Goal: Transaction & Acquisition: Book appointment/travel/reservation

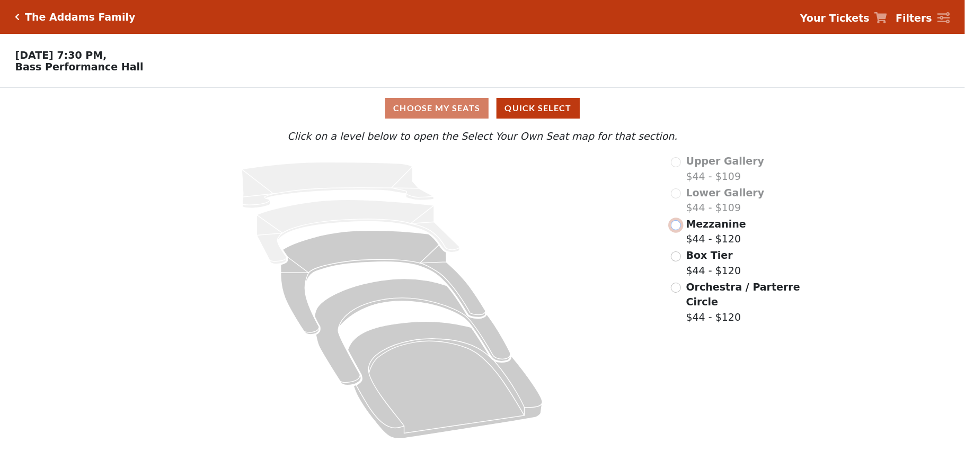
click at [675, 226] on input "radio" at bounding box center [676, 225] width 10 height 10
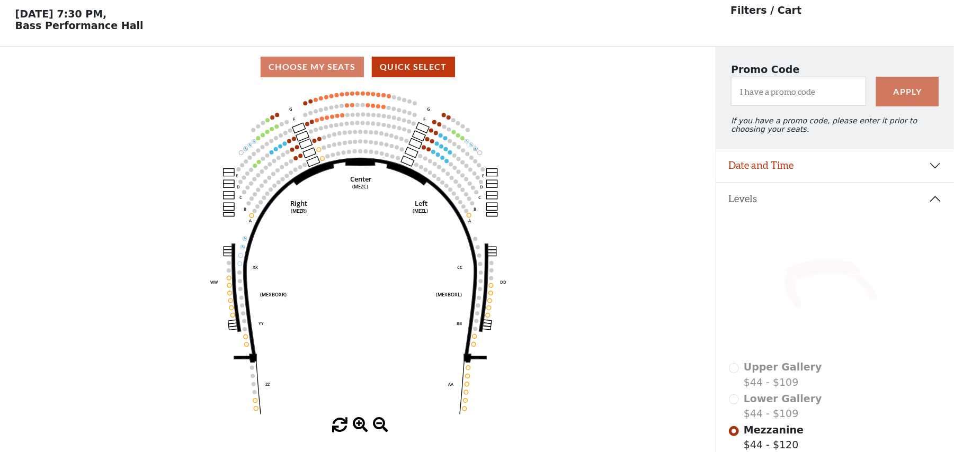
scroll to position [49, 0]
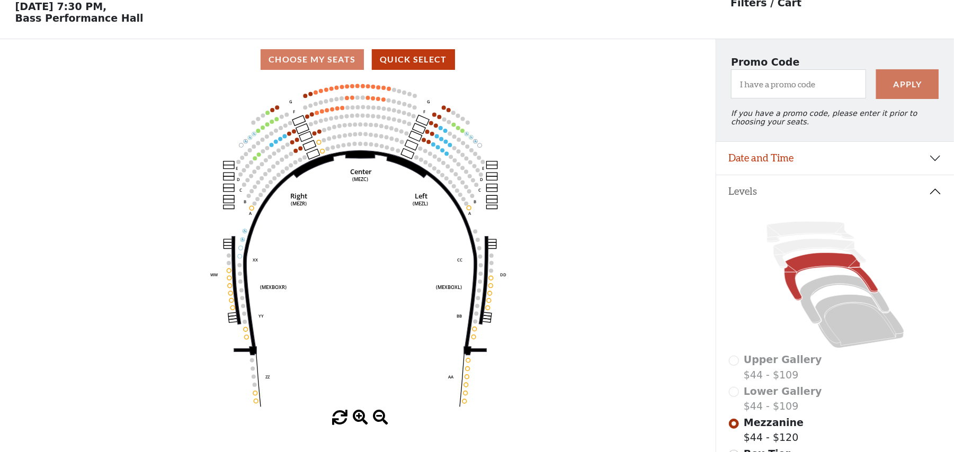
click at [604, 148] on icon "Center (MEZC) Right (MEZR) Left (MEZL) (MEXBOXR) (MEXBOXL) XX WW CC DD YY BB ZZ…" at bounding box center [358, 245] width 644 height 331
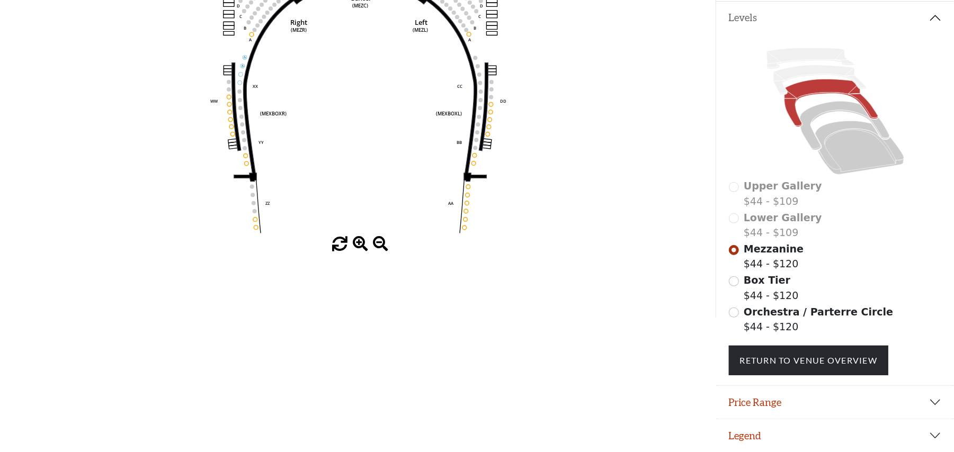
scroll to position [232, 0]
click at [367, 237] on span at bounding box center [360, 244] width 15 height 15
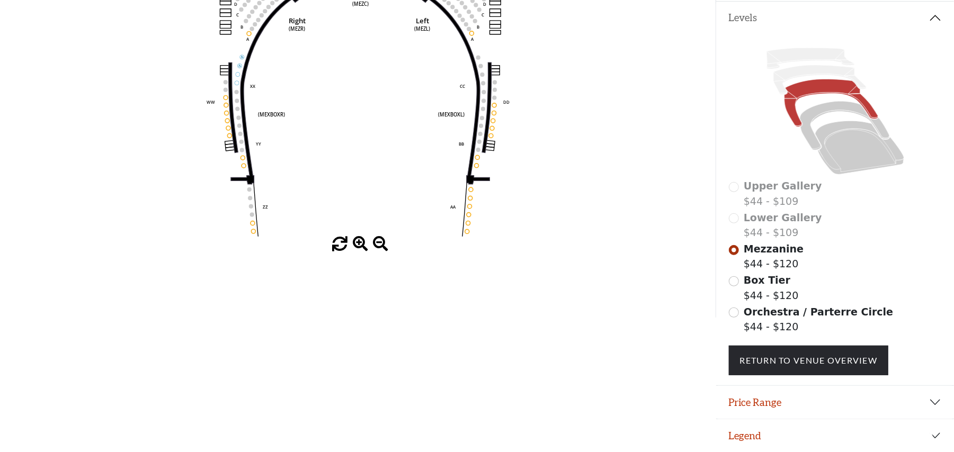
click at [367, 237] on span at bounding box center [360, 244] width 15 height 15
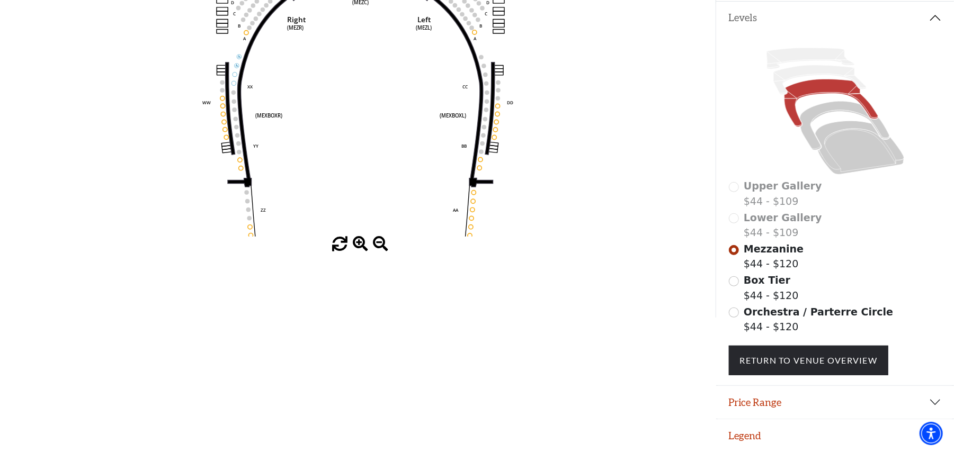
click at [367, 237] on span at bounding box center [360, 244] width 15 height 15
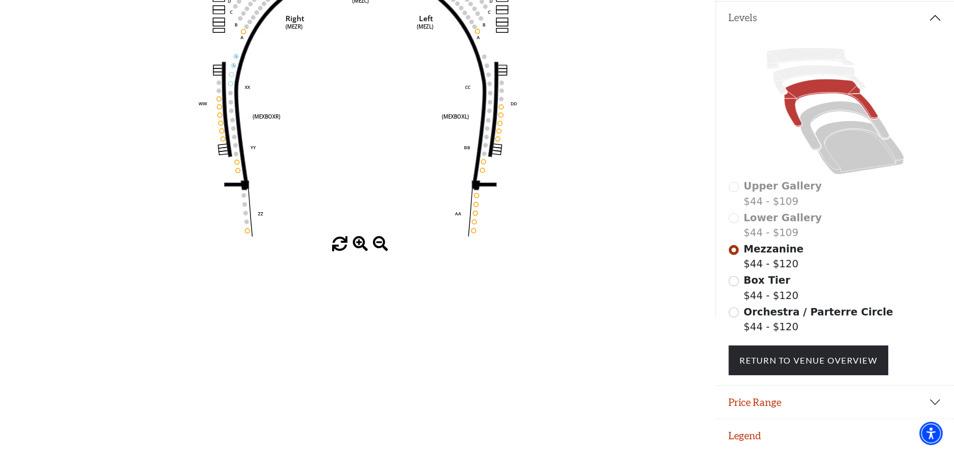
click at [367, 237] on span at bounding box center [360, 244] width 15 height 15
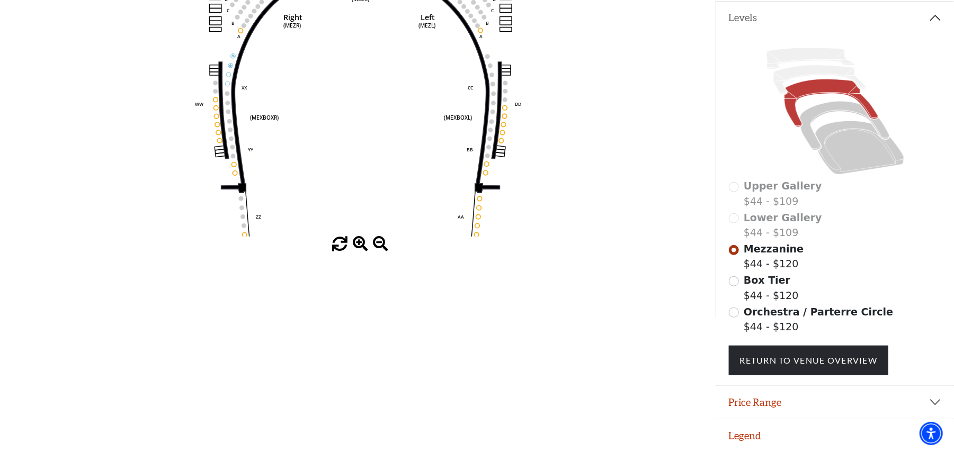
click at [367, 237] on span at bounding box center [360, 244] width 15 height 15
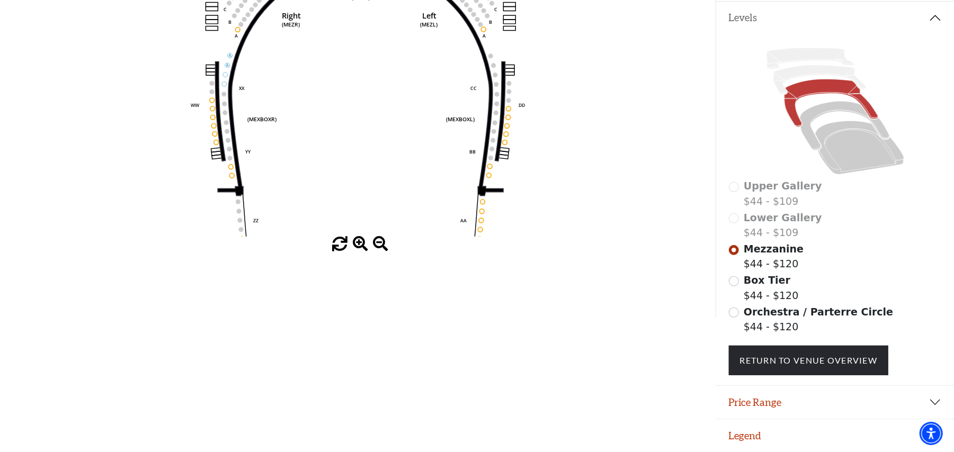
click at [367, 237] on span at bounding box center [360, 244] width 15 height 15
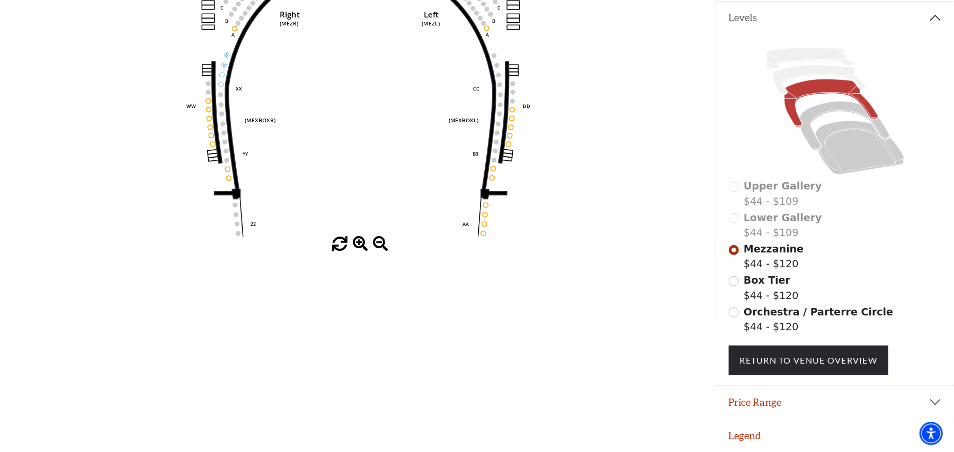
click at [367, 237] on span at bounding box center [360, 244] width 15 height 15
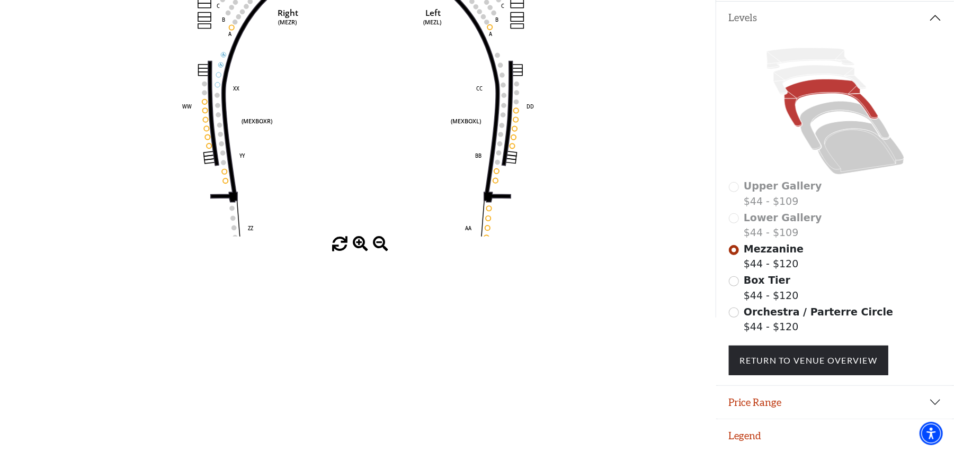
click at [367, 237] on span at bounding box center [360, 244] width 15 height 15
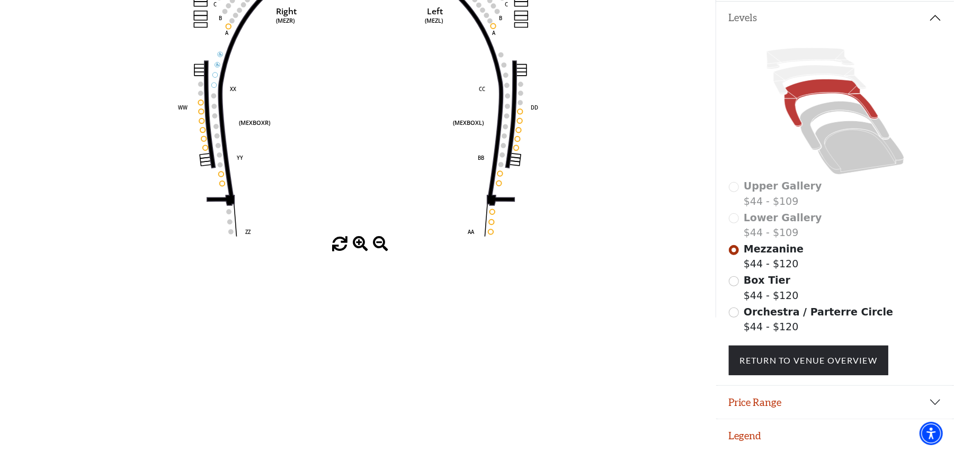
click at [367, 237] on span at bounding box center [360, 244] width 15 height 15
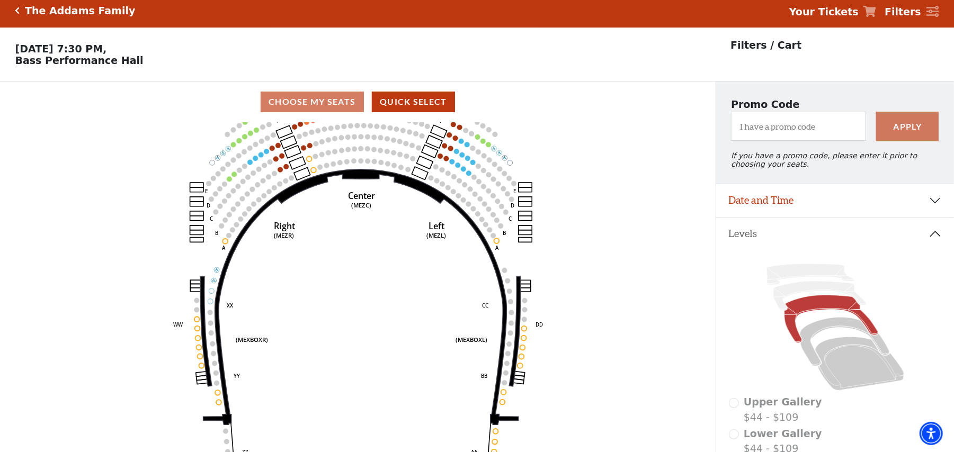
scroll to position [0, 0]
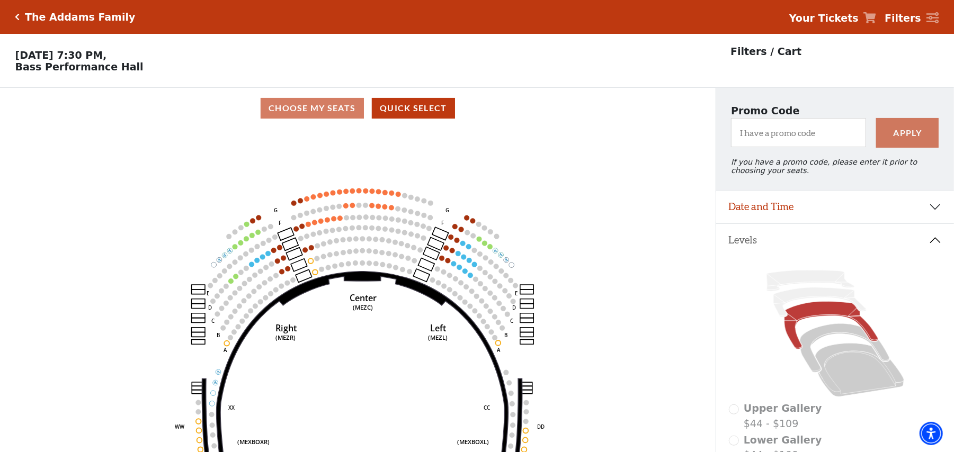
drag, startPoint x: 397, startPoint y: 246, endPoint x: 395, endPoint y: 322, distance: 75.8
click at [399, 339] on icon "Center (MEZC) Right (MEZR) Left (MEZL) (MEXBOXR) (MEXBOXL) XX WW CC DD YY BB ZZ…" at bounding box center [358, 294] width 644 height 331
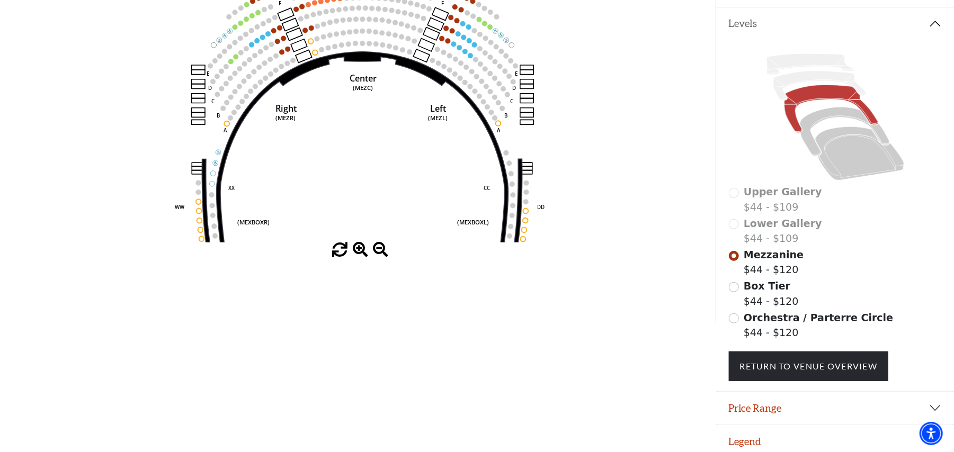
scroll to position [232, 0]
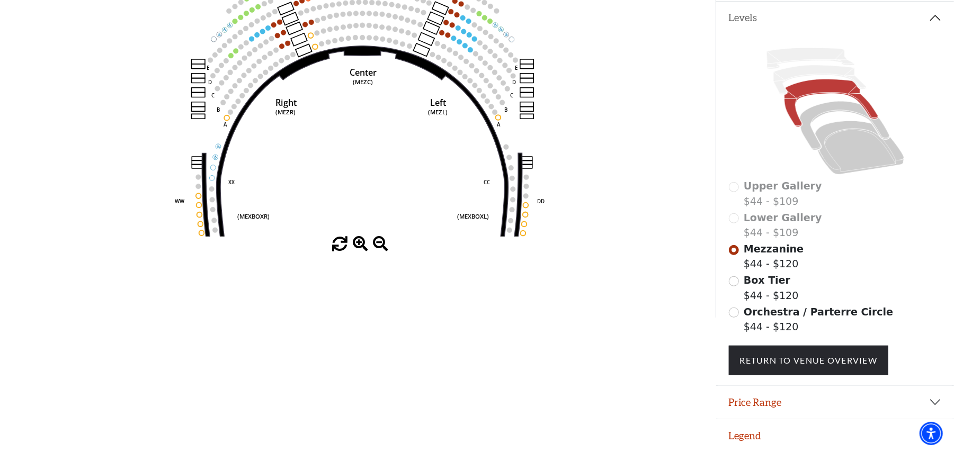
click at [360, 238] on span at bounding box center [360, 244] width 15 height 15
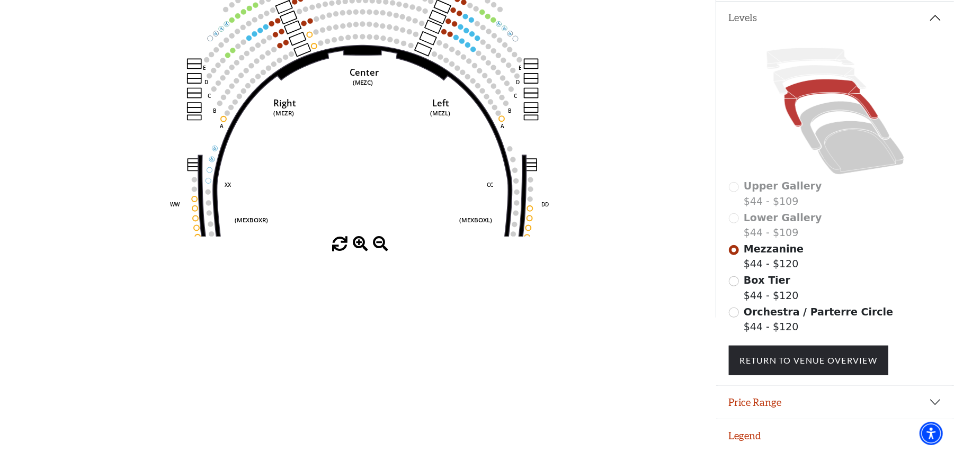
click at [360, 238] on span at bounding box center [360, 244] width 15 height 15
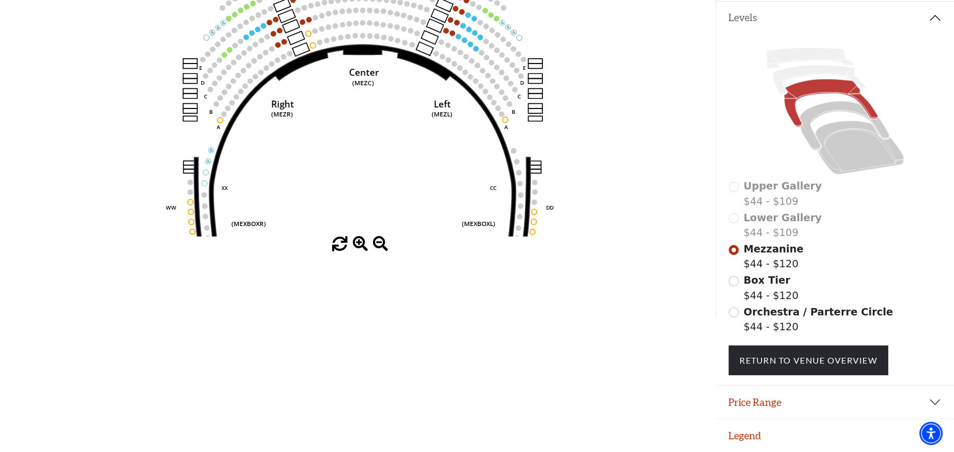
click at [360, 238] on span at bounding box center [360, 244] width 15 height 15
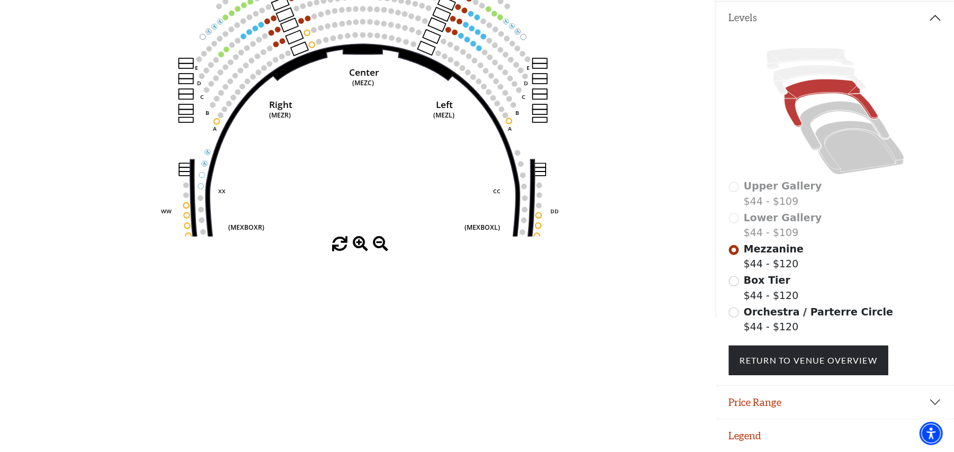
click at [360, 238] on span at bounding box center [360, 244] width 15 height 15
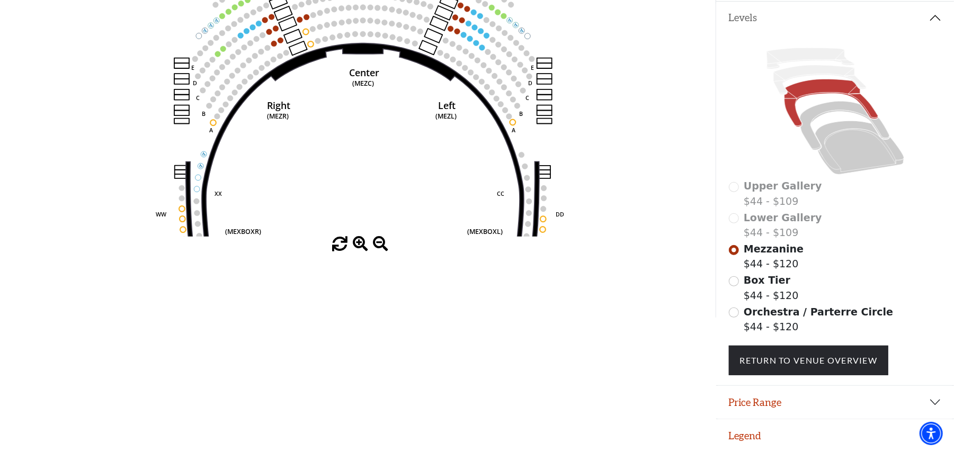
click at [360, 238] on span at bounding box center [360, 244] width 15 height 15
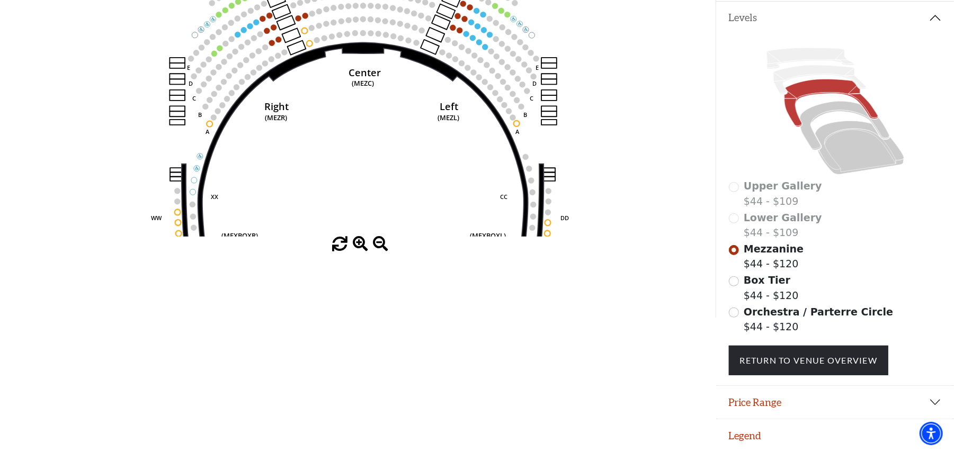
click at [360, 238] on span at bounding box center [360, 244] width 15 height 15
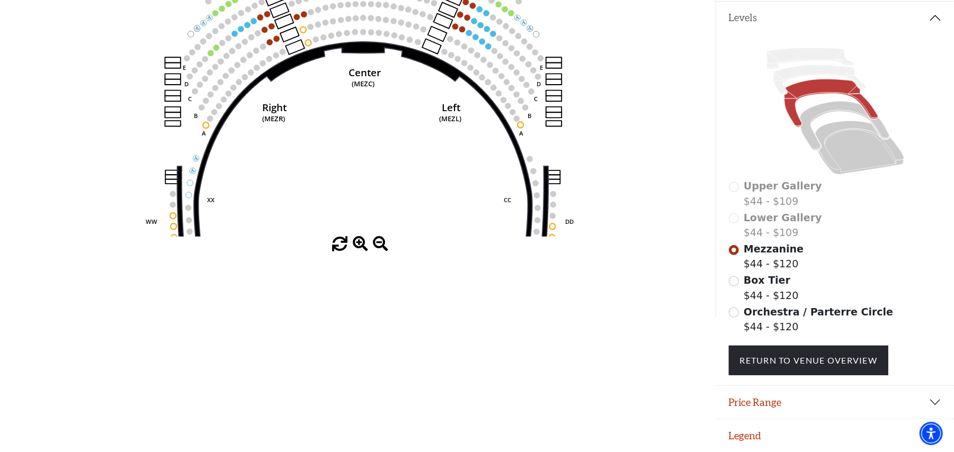
click at [360, 238] on span at bounding box center [360, 244] width 15 height 15
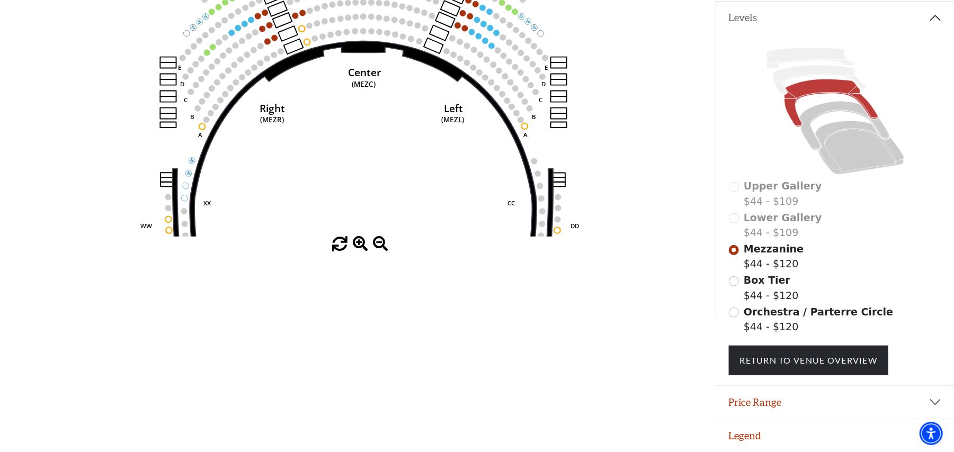
click at [360, 238] on span at bounding box center [360, 244] width 15 height 15
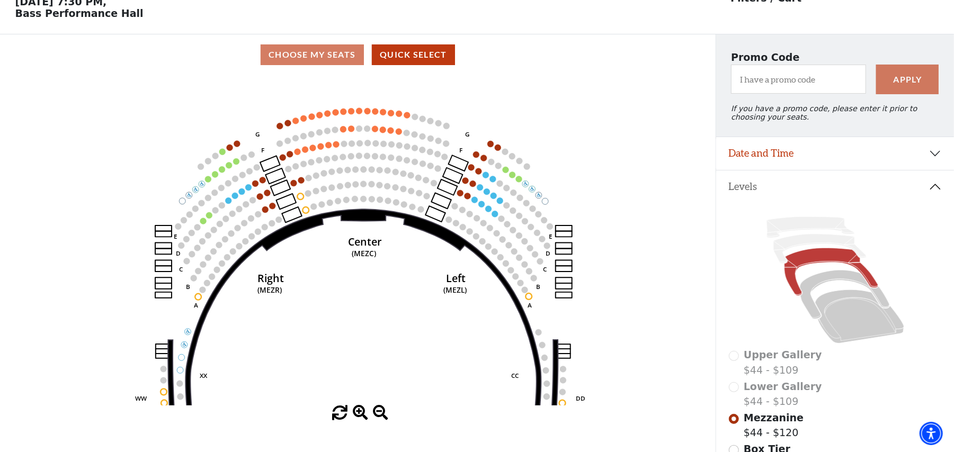
scroll to position [20, 0]
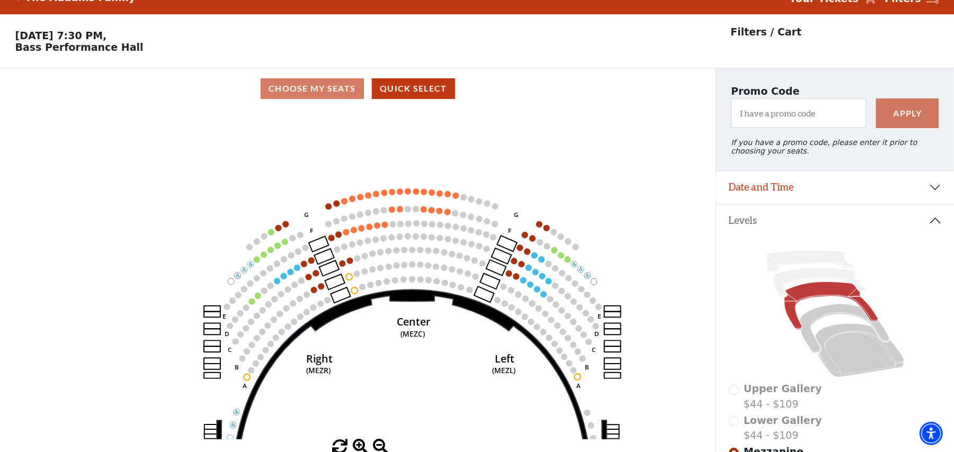
drag, startPoint x: 413, startPoint y: 265, endPoint x: 463, endPoint y: 293, distance: 57.2
click at [465, 306] on icon at bounding box center [412, 446] width 385 height 312
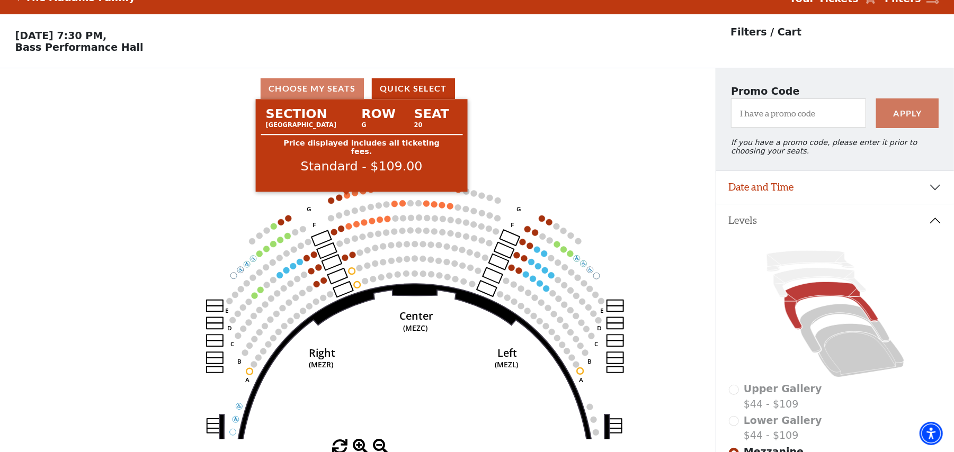
click at [349, 197] on circle at bounding box center [347, 195] width 6 height 6
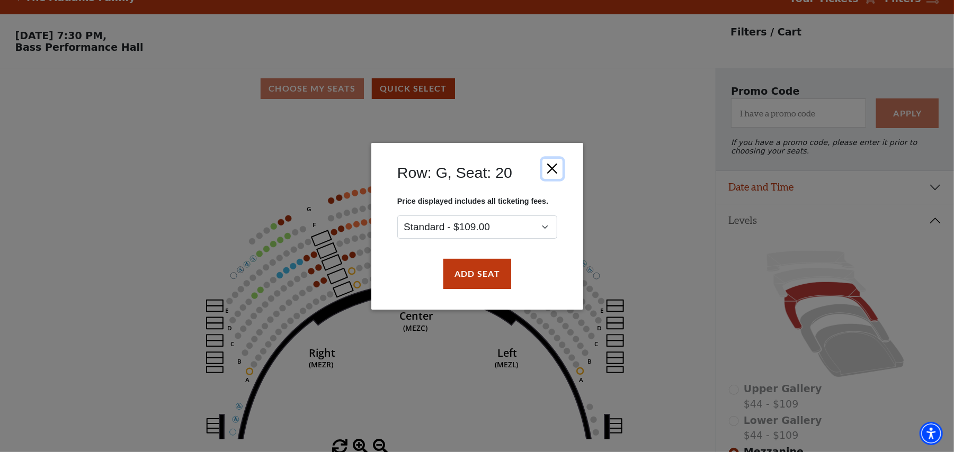
click at [554, 168] on button "Close" at bounding box center [552, 168] width 20 height 20
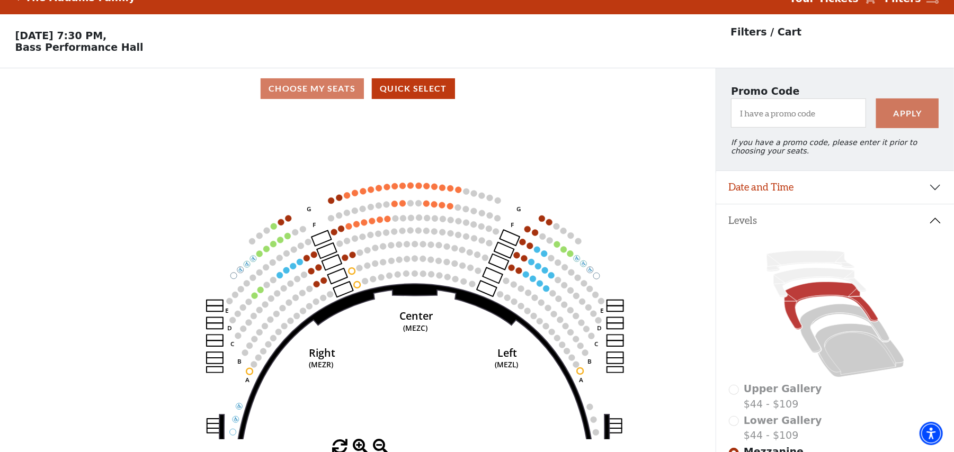
click at [657, 259] on icon "Center (MEZC) Right (MEZR) Left (MEZL) (MEXBOXR) (MEXBOXL) XX WW CC DD YY BB ZZ…" at bounding box center [358, 274] width 644 height 331
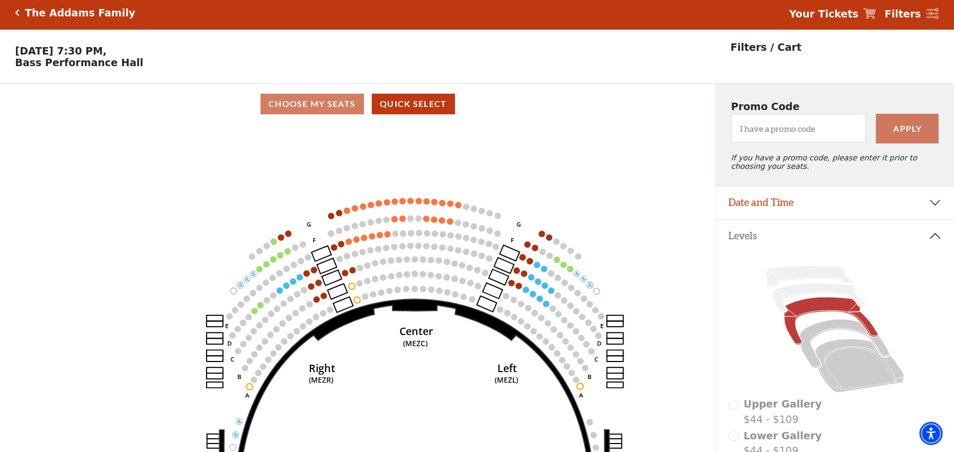
scroll to position [0, 0]
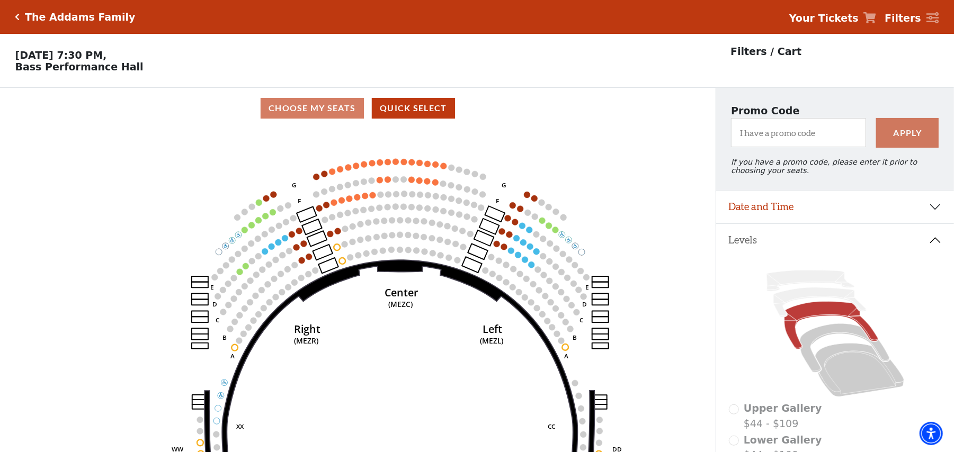
drag, startPoint x: 450, startPoint y: 324, endPoint x: 435, endPoint y: 281, distance: 46.1
click at [435, 281] on icon "Center (MEZC) Right (MEZR) Left (MEZL) (MEXBOXR) (MEXBOXL) XX WW CC DD YY BB ZZ…" at bounding box center [358, 294] width 644 height 331
click at [22, 198] on div "Current Level Mezzanine Click on a level below to open the Select Your Own Seat…" at bounding box center [358, 302] width 716 height 346
click at [638, 227] on icon "Center (MEZC) Right (MEZR) Left (MEZL) (MEXBOXR) (MEXBOXL) XX WW CC DD YY BB ZZ…" at bounding box center [358, 294] width 644 height 331
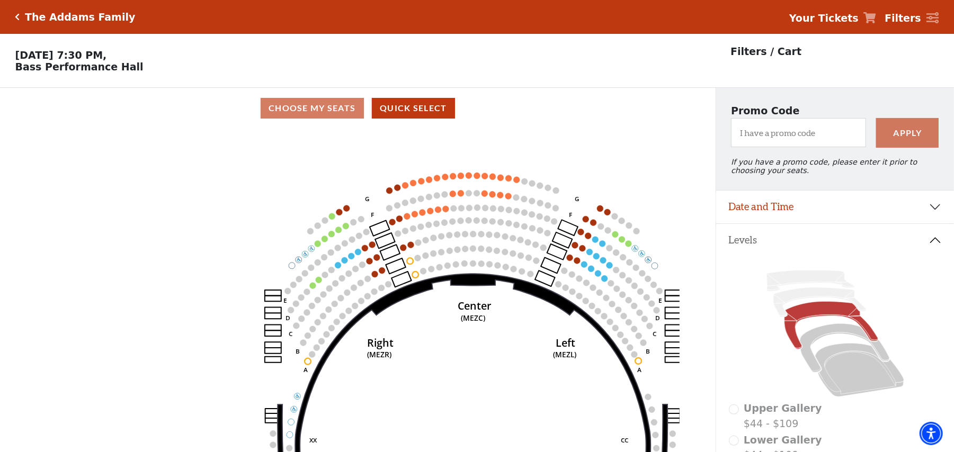
drag, startPoint x: 446, startPoint y: 323, endPoint x: 431, endPoint y: 346, distance: 27.2
click at [510, 373] on icon "Center (MEZC) Right (MEZR) Left (MEZL) (MEXBOXR) (MEXBOXL) XX WW CC DD YY BB ZZ…" at bounding box center [358, 294] width 644 height 331
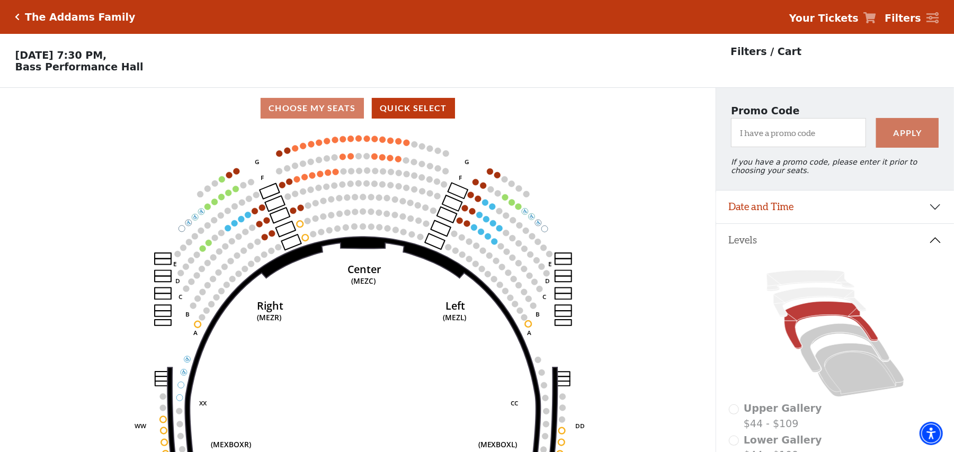
drag, startPoint x: 447, startPoint y: 293, endPoint x: 339, endPoint y: 256, distance: 114.3
click at [339, 256] on icon "Center (MEZC) Right (MEZR) Left (MEZL) (MEXBOXR) (MEXBOXL) XX WW CC DD YY BB ZZ…" at bounding box center [358, 294] width 644 height 331
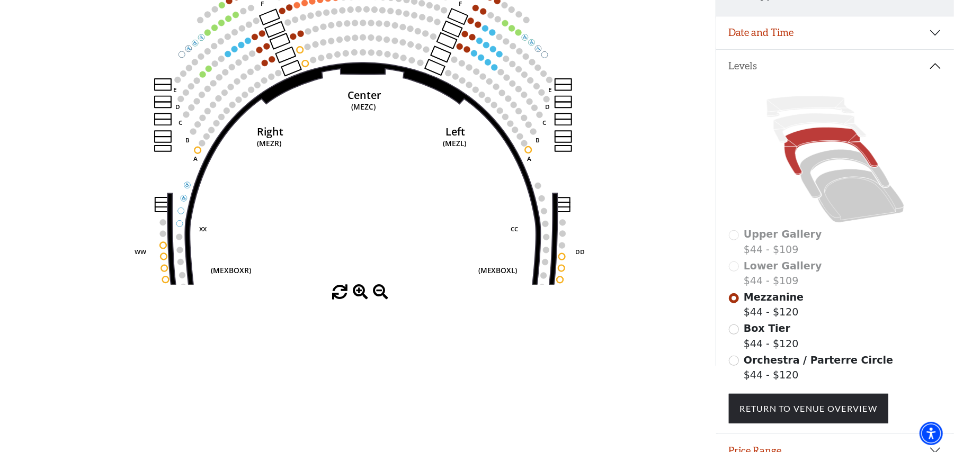
scroll to position [212, 0]
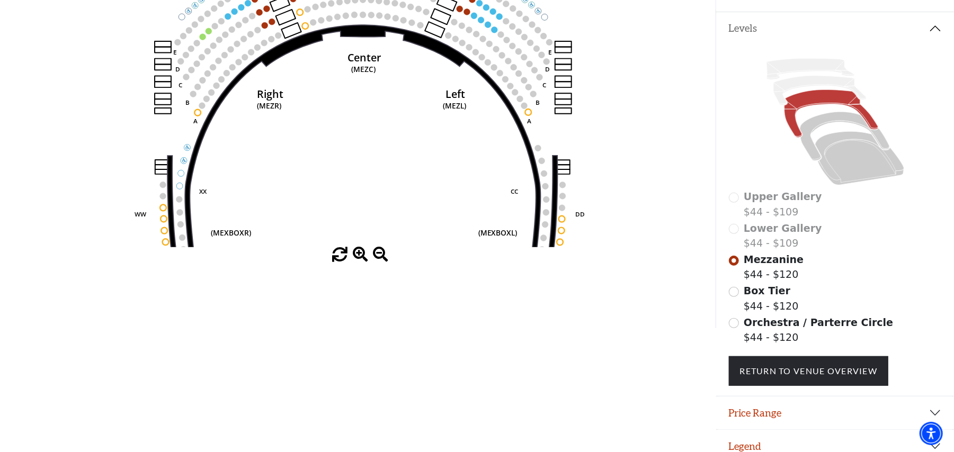
click at [358, 257] on span at bounding box center [360, 254] width 15 height 15
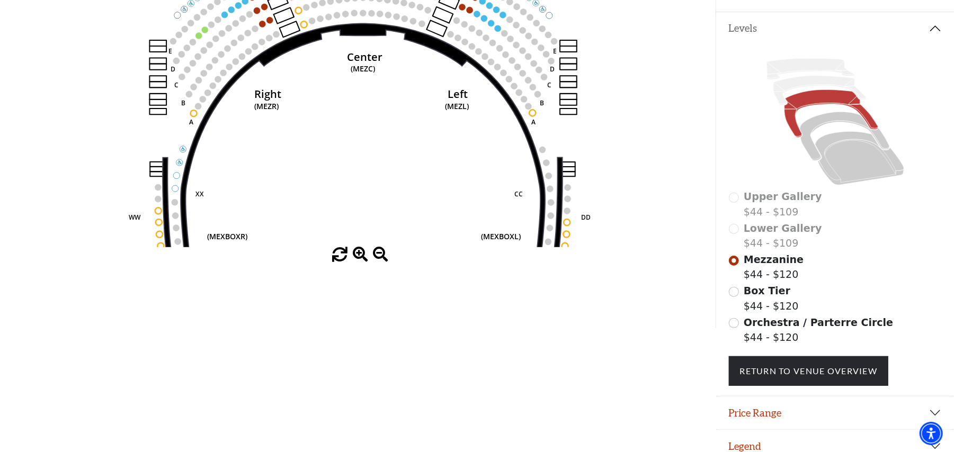
click at [358, 257] on span at bounding box center [360, 254] width 15 height 15
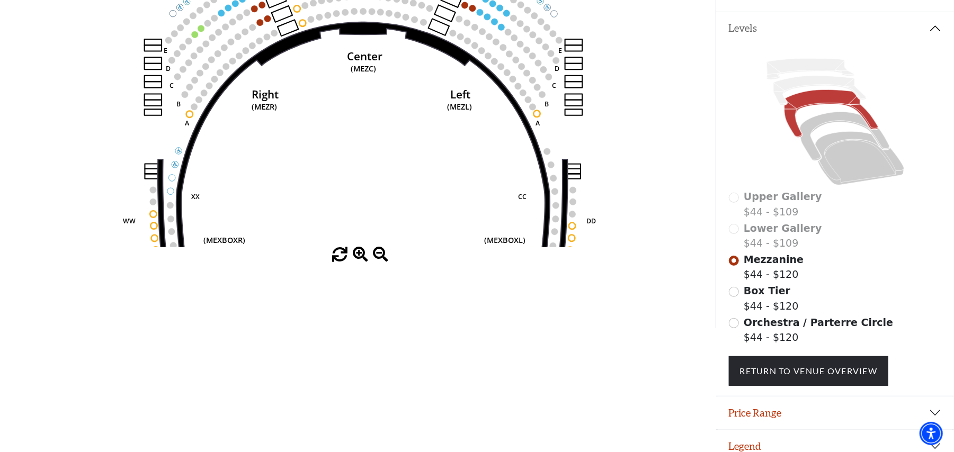
click at [358, 257] on span at bounding box center [360, 254] width 15 height 15
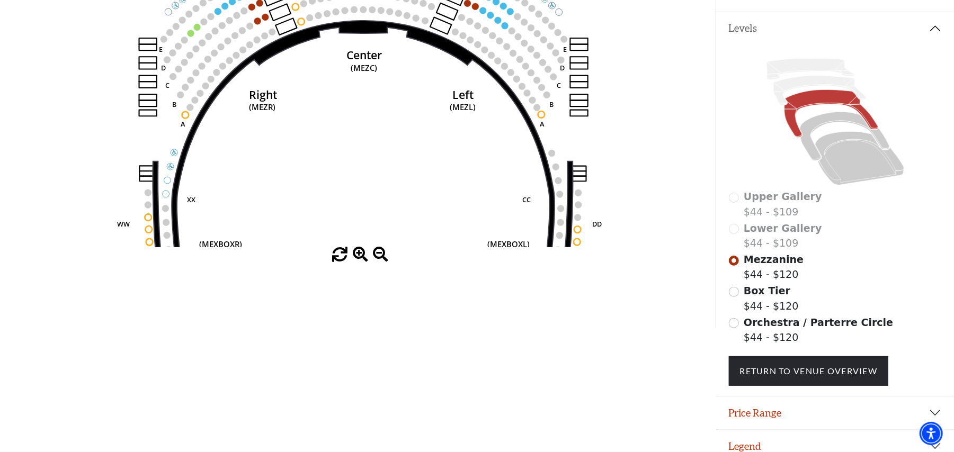
click at [358, 257] on span at bounding box center [360, 254] width 15 height 15
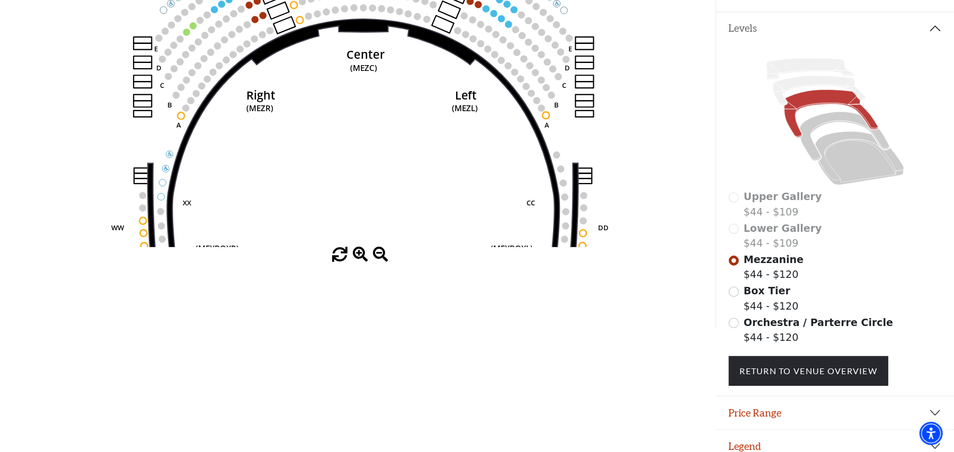
click at [358, 257] on span at bounding box center [360, 254] width 15 height 15
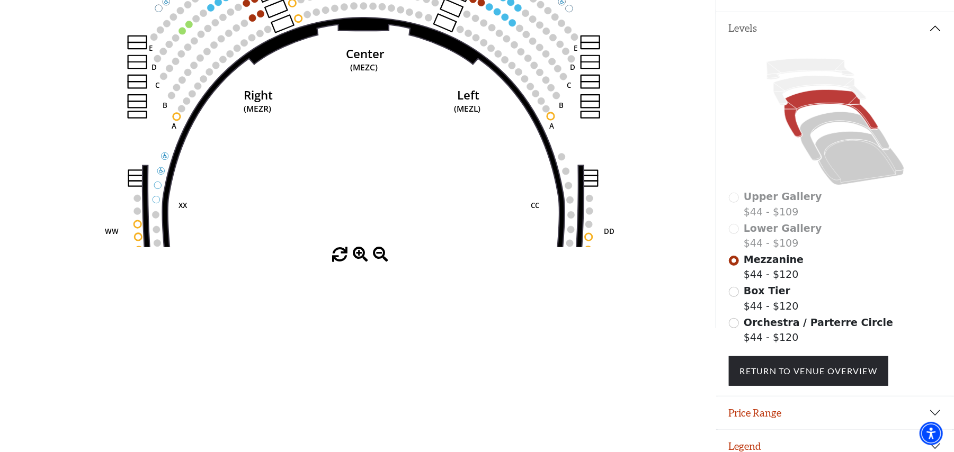
click at [358, 257] on span at bounding box center [360, 254] width 15 height 15
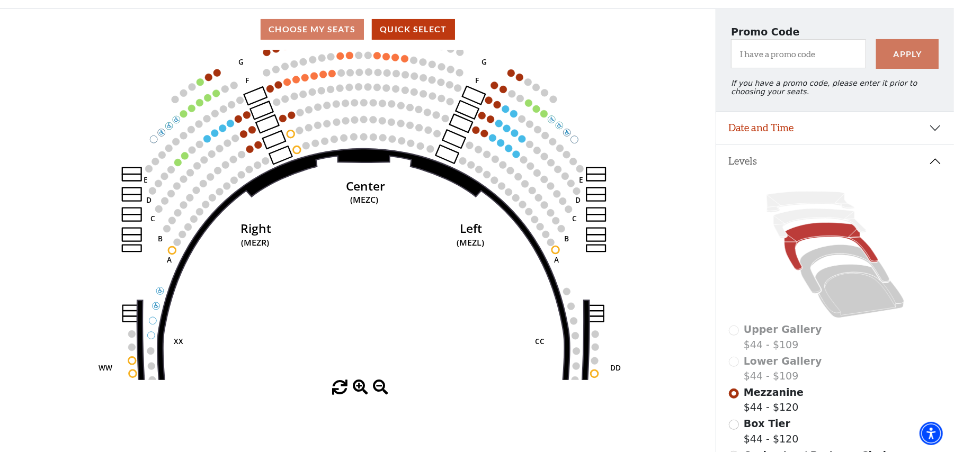
scroll to position [0, 0]
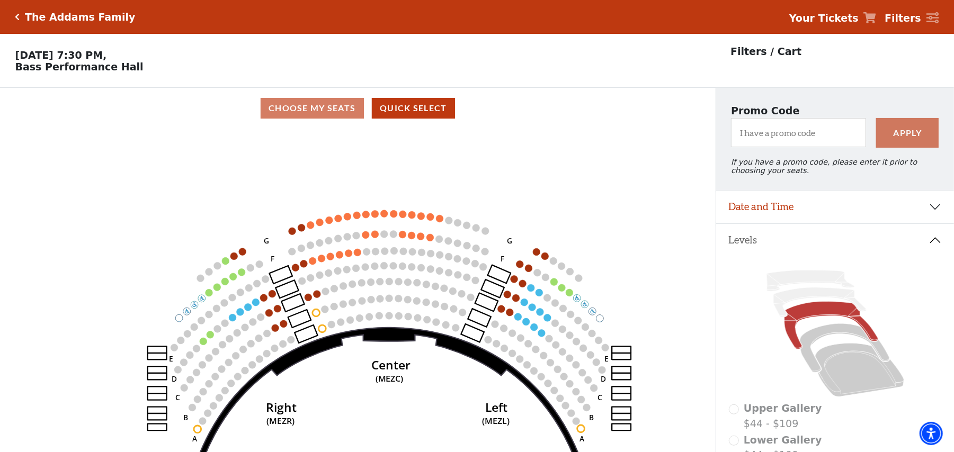
drag, startPoint x: 346, startPoint y: 204, endPoint x: 335, endPoint y: 257, distance: 54.5
click at [359, 284] on use "Seat Selected" at bounding box center [362, 283] width 8 height 8
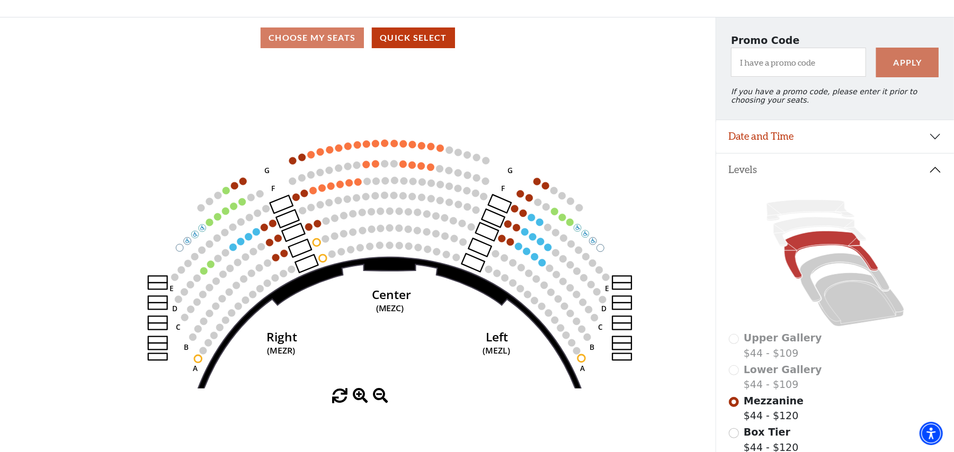
click at [47, 211] on icon "Center (MEZC) Right (MEZR) Left (MEZL) (MEXBOXR) (MEXBOXL) XX WW CC DD YY BB ZZ…" at bounding box center [358, 223] width 644 height 331
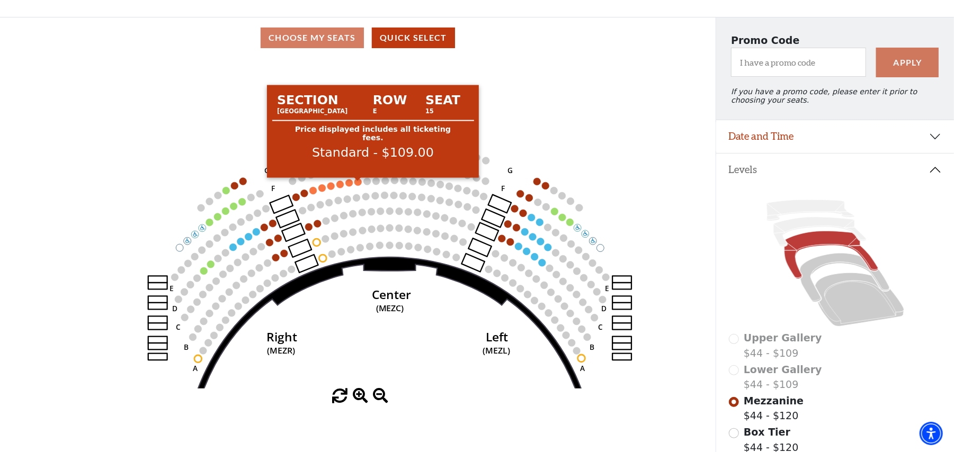
click at [356, 186] on circle at bounding box center [357, 182] width 7 height 7
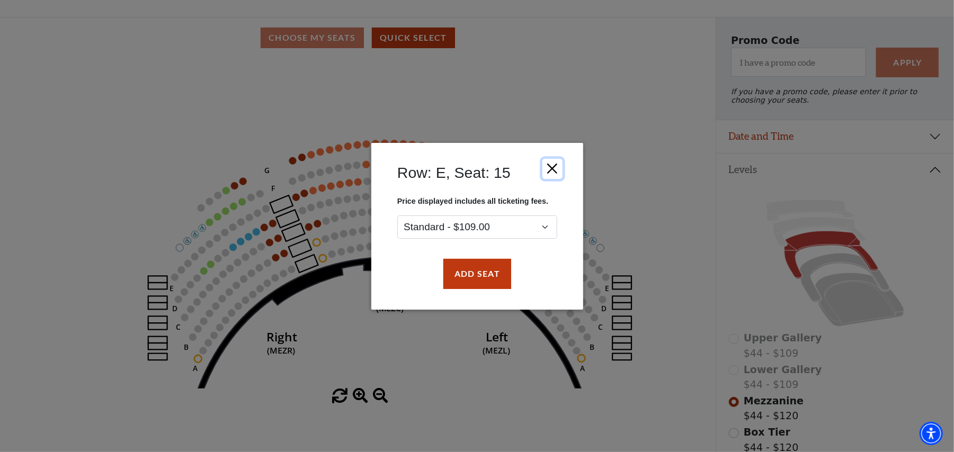
click at [556, 170] on button "Close" at bounding box center [552, 168] width 20 height 20
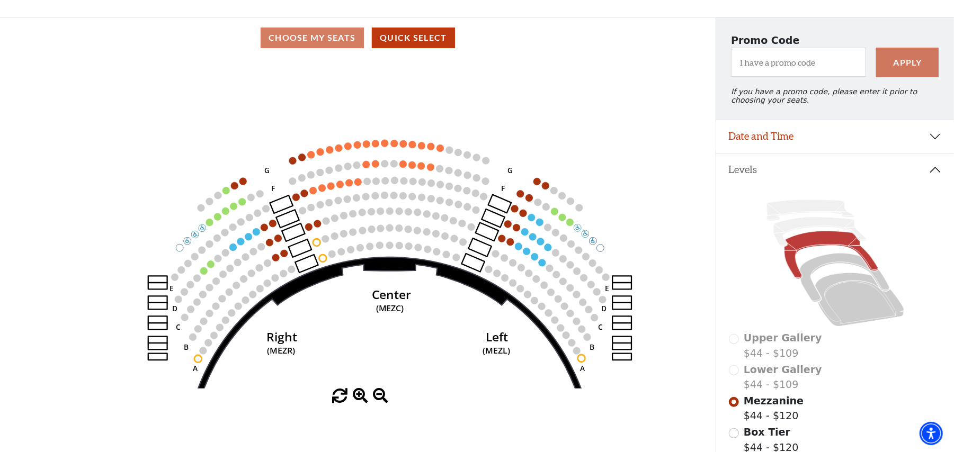
click at [52, 245] on icon "Center (MEZC) Right (MEZR) Left (MEZL) (MEXBOXR) (MEXBOXL) XX WW CC DD YY BB ZZ…" at bounding box center [358, 223] width 644 height 331
click at [749, 291] on icon at bounding box center [835, 263] width 213 height 135
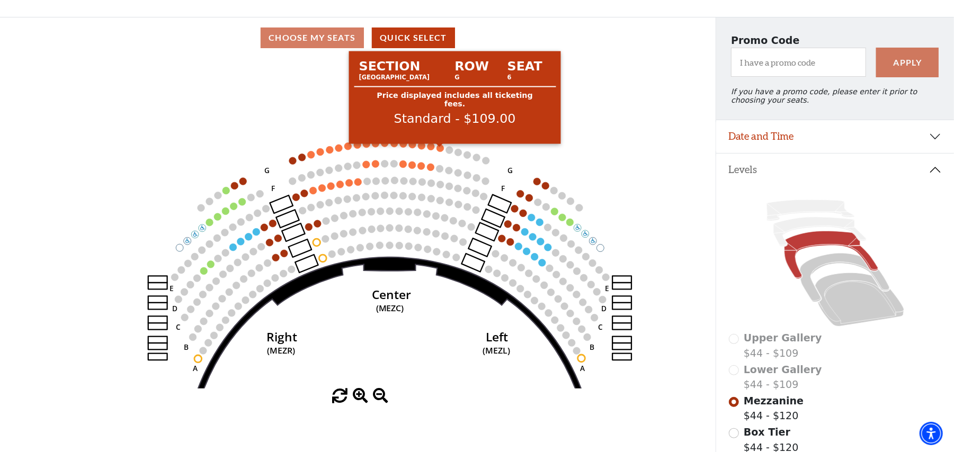
click at [438, 152] on circle at bounding box center [440, 148] width 7 height 7
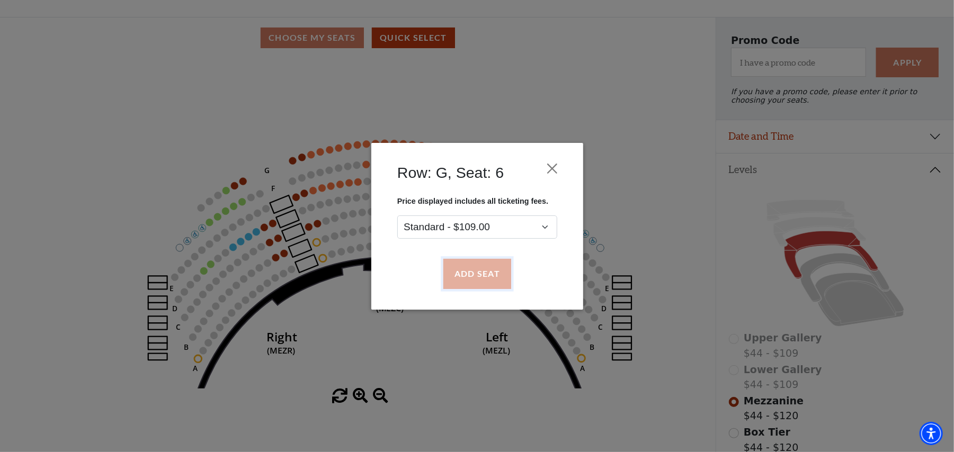
drag, startPoint x: 492, startPoint y: 277, endPoint x: 491, endPoint y: 269, distance: 7.5
click at [491, 275] on button "Add Seat" at bounding box center [477, 274] width 68 height 30
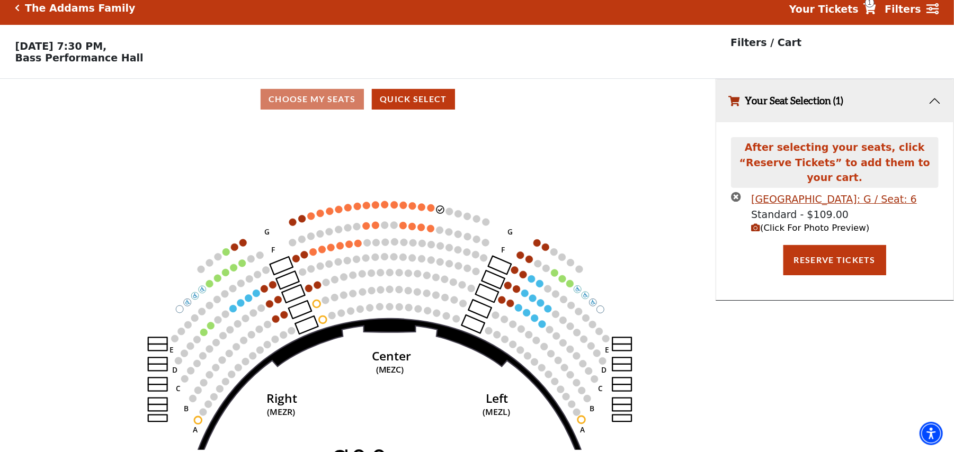
scroll to position [0, 0]
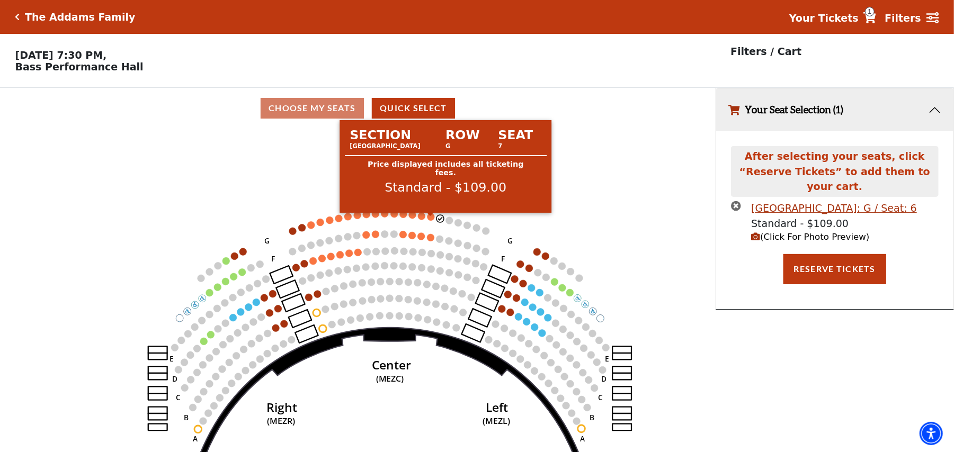
click at [429, 220] on circle at bounding box center [431, 217] width 7 height 7
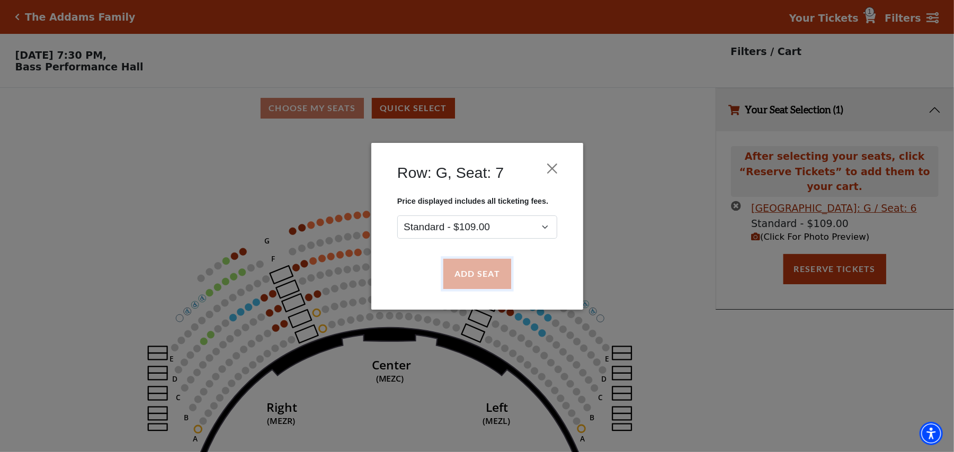
click at [474, 277] on button "Add Seat" at bounding box center [477, 274] width 68 height 30
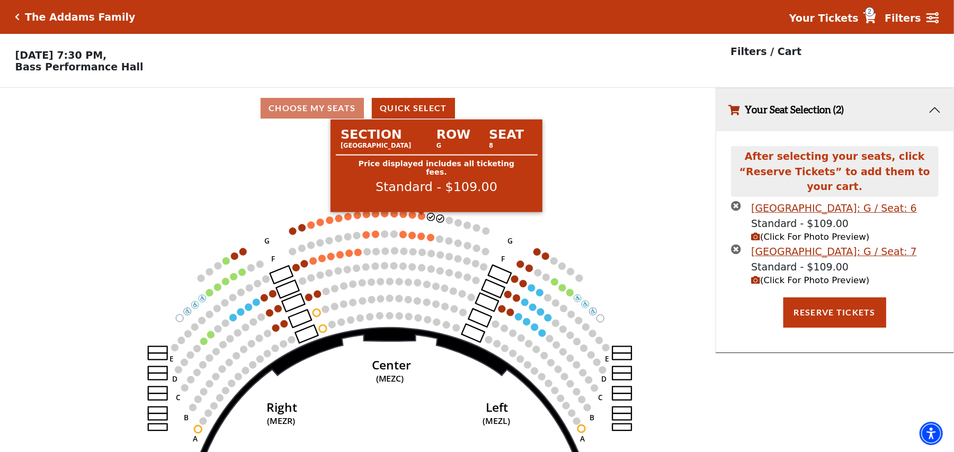
click at [422, 219] on circle at bounding box center [421, 215] width 7 height 7
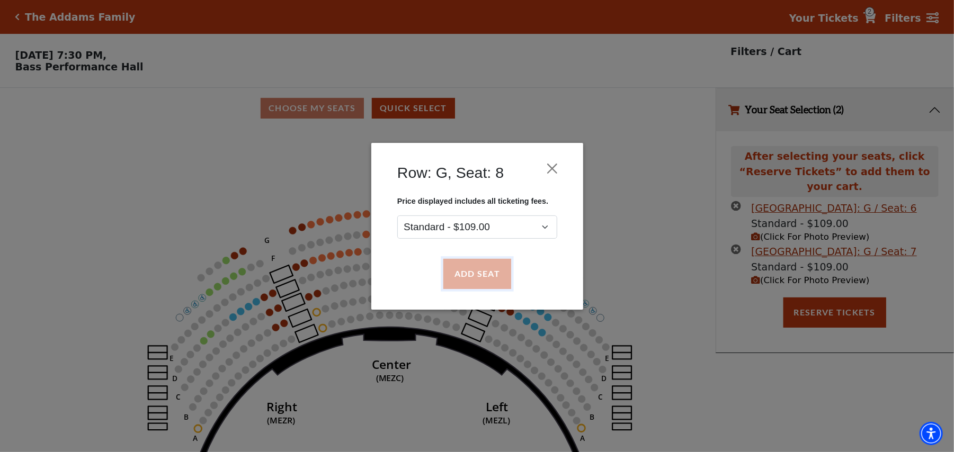
click at [488, 272] on button "Add Seat" at bounding box center [477, 274] width 68 height 30
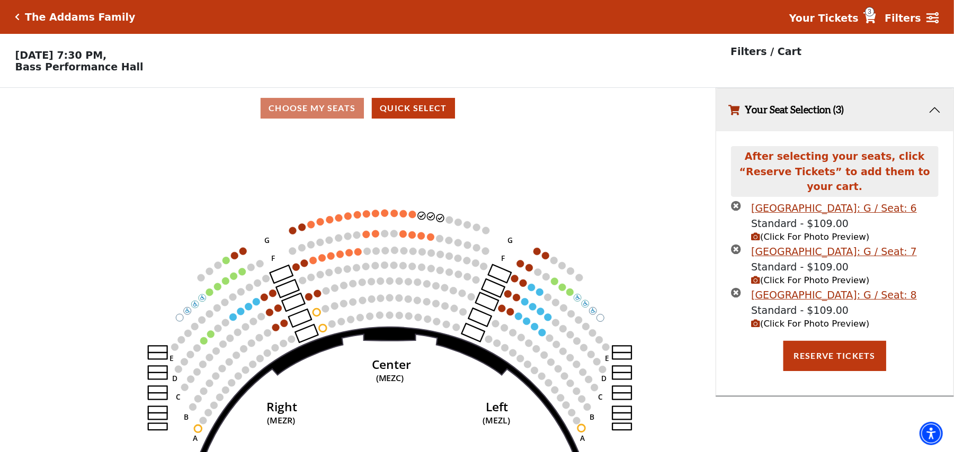
click at [409, 217] on use "Seat Selected" at bounding box center [412, 214] width 8 height 8
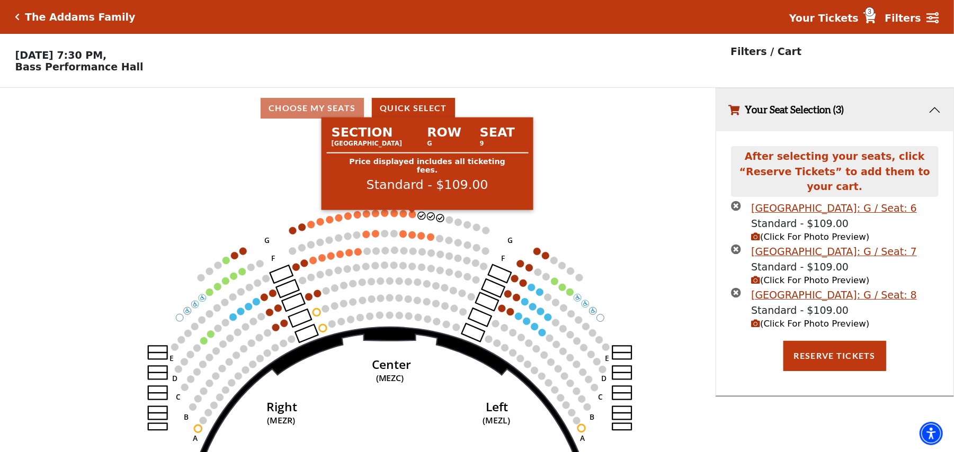
click at [412, 218] on circle at bounding box center [412, 214] width 7 height 7
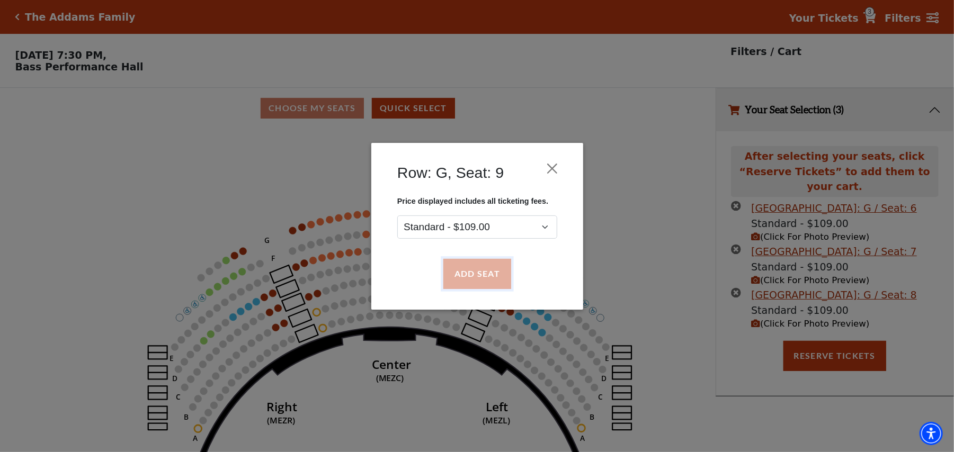
click at [456, 271] on button "Add Seat" at bounding box center [477, 274] width 68 height 30
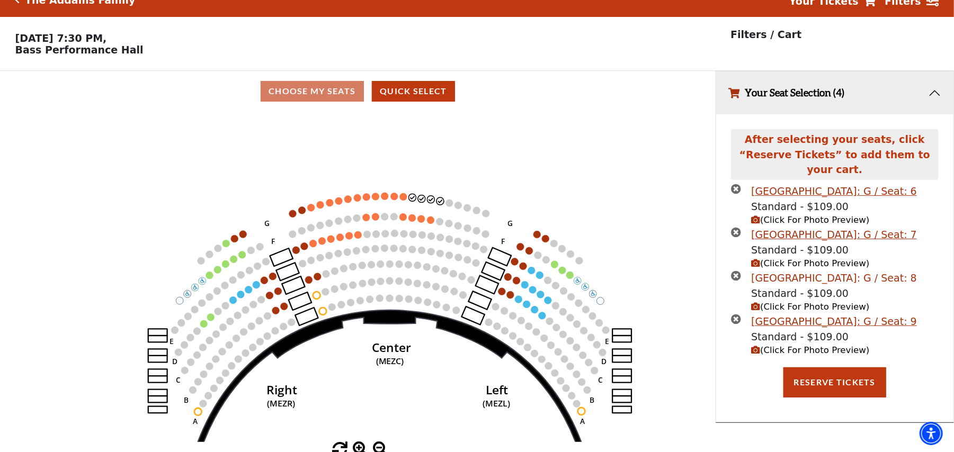
scroll to position [26, 0]
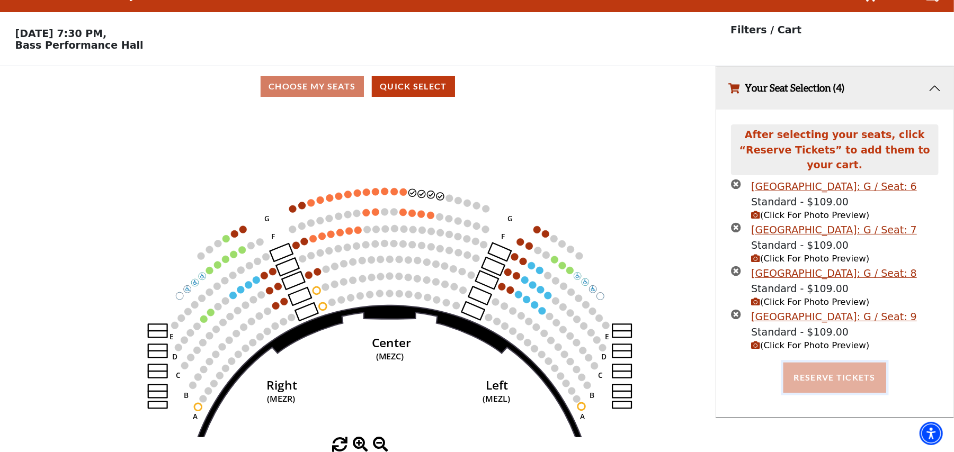
click at [812, 370] on button "Reserve Tickets" at bounding box center [835, 378] width 103 height 30
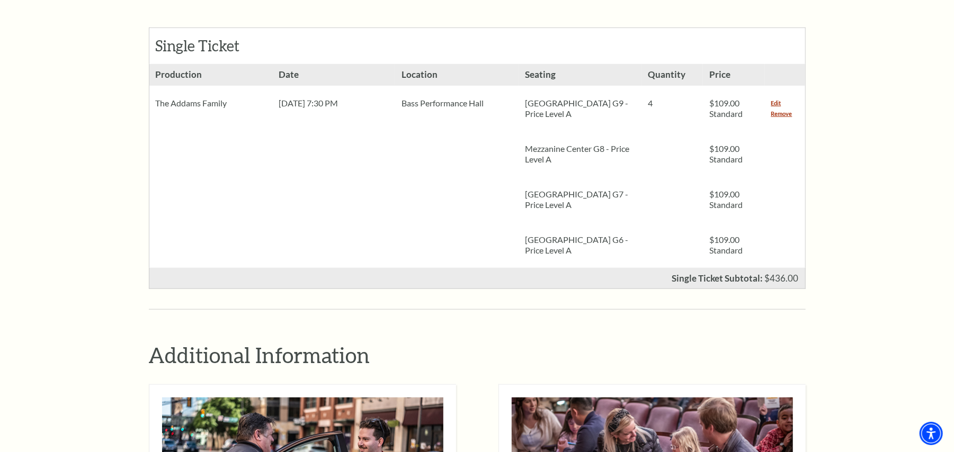
scroll to position [406, 0]
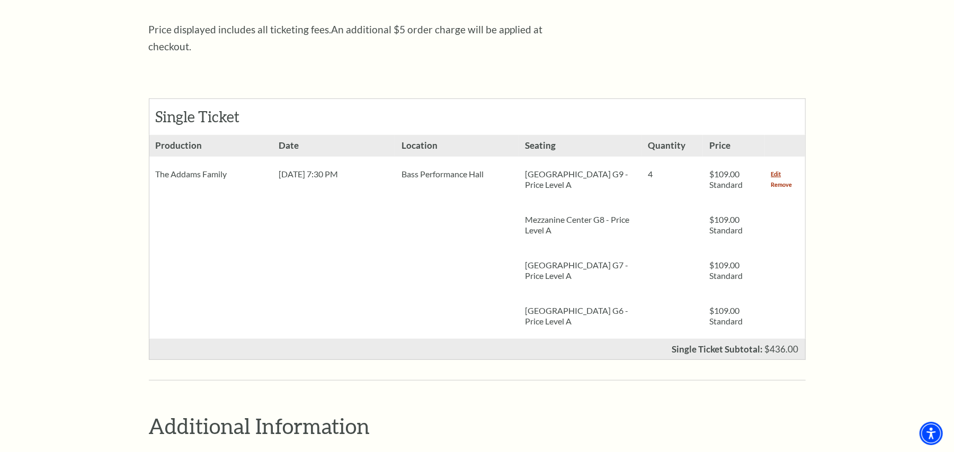
click at [773, 180] on link "Remove" at bounding box center [781, 185] width 21 height 11
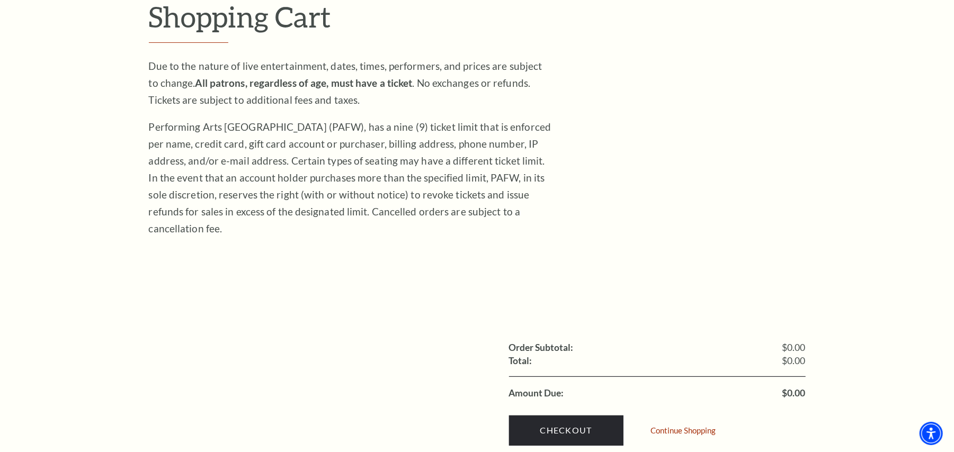
scroll to position [141, 0]
